Goal: Task Accomplishment & Management: Manage account settings

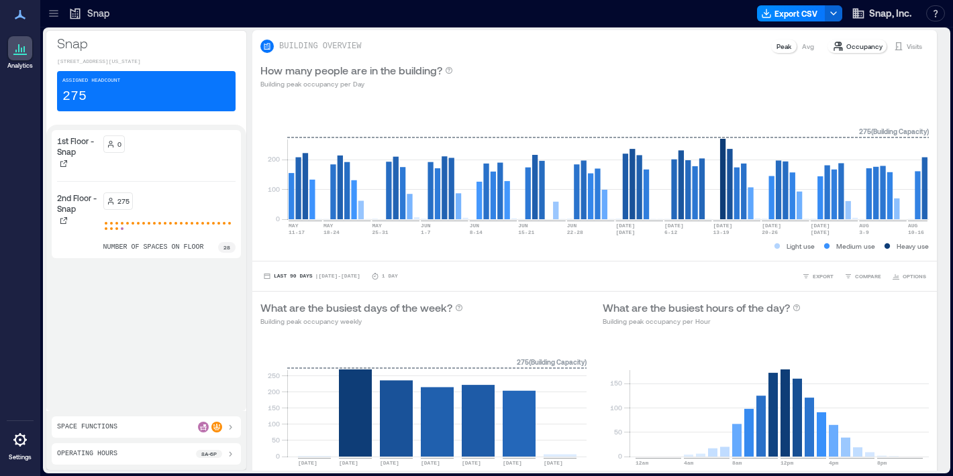
click at [21, 450] on div at bounding box center [20, 440] width 24 height 24
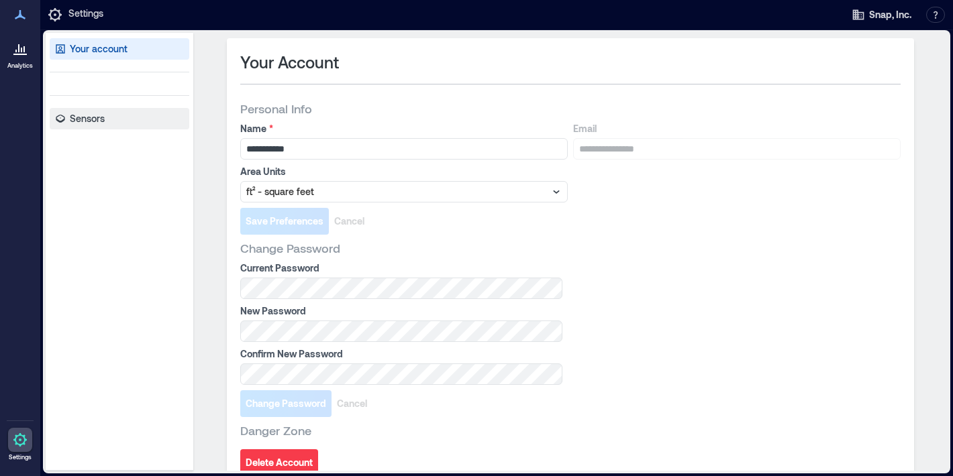
click at [125, 117] on link "Sensors" at bounding box center [120, 118] width 140 height 21
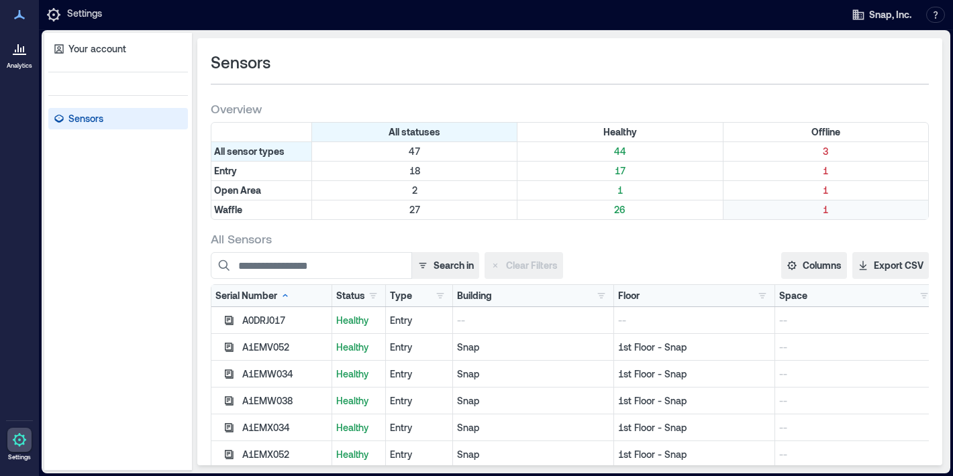
click at [810, 209] on p "1" at bounding box center [825, 209] width 199 height 13
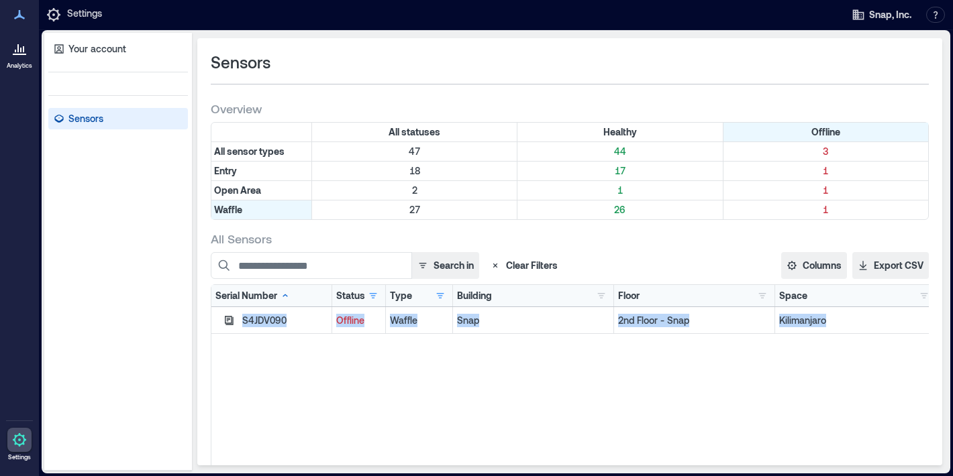
drag, startPoint x: 881, startPoint y: 326, endPoint x: 311, endPoint y: 362, distance: 570.7
click at [307, 363] on div "S4JDV090 Offline Waffle Snap 2nd Floor - Snap Kilimanjaro" at bounding box center [573, 474] width 725 height 335
click at [315, 361] on div "S4JDV090 Offline Waffle Snap 2nd Floor - Snap Kilimanjaro" at bounding box center [573, 474] width 725 height 335
click at [209, 285] on div "Sensors Overview All statuses Healthy Offline All sensor types 47 44 3 Entry 18…" at bounding box center [569, 251] width 745 height 427
